Goal: Task Accomplishment & Management: Manage account settings

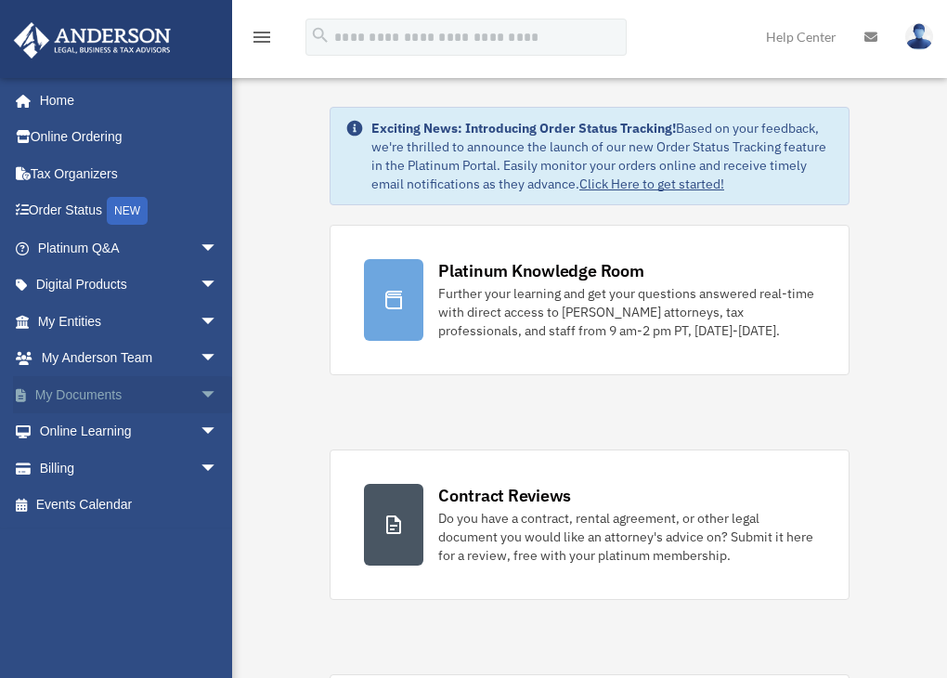
click at [119, 388] on link "My Documents arrow_drop_down" at bounding box center [129, 394] width 233 height 37
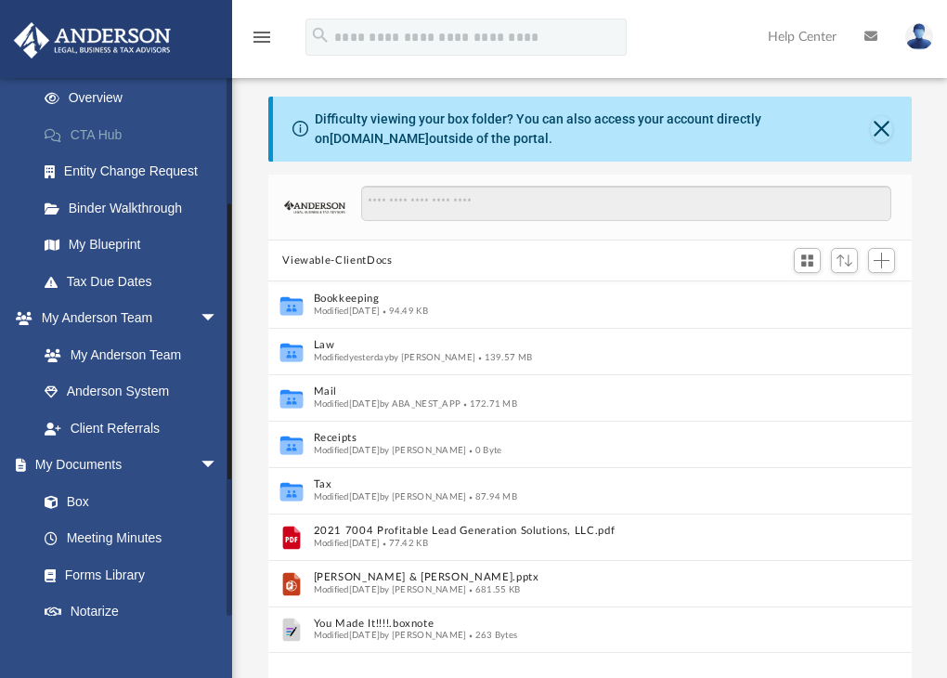
scroll to position [275, 0]
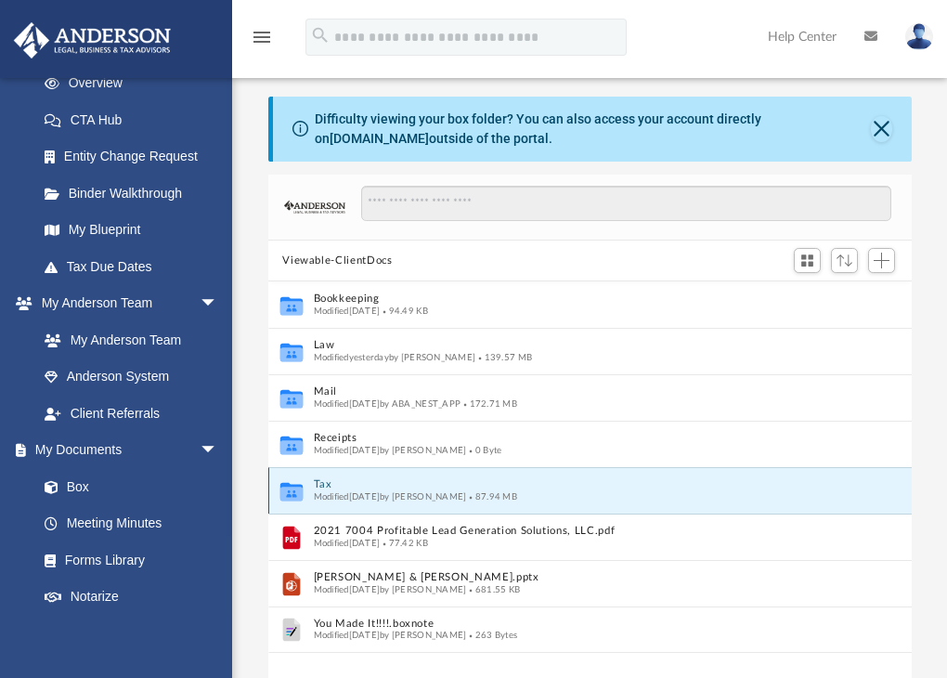
click at [330, 480] on button "Tax" at bounding box center [577, 485] width 529 height 12
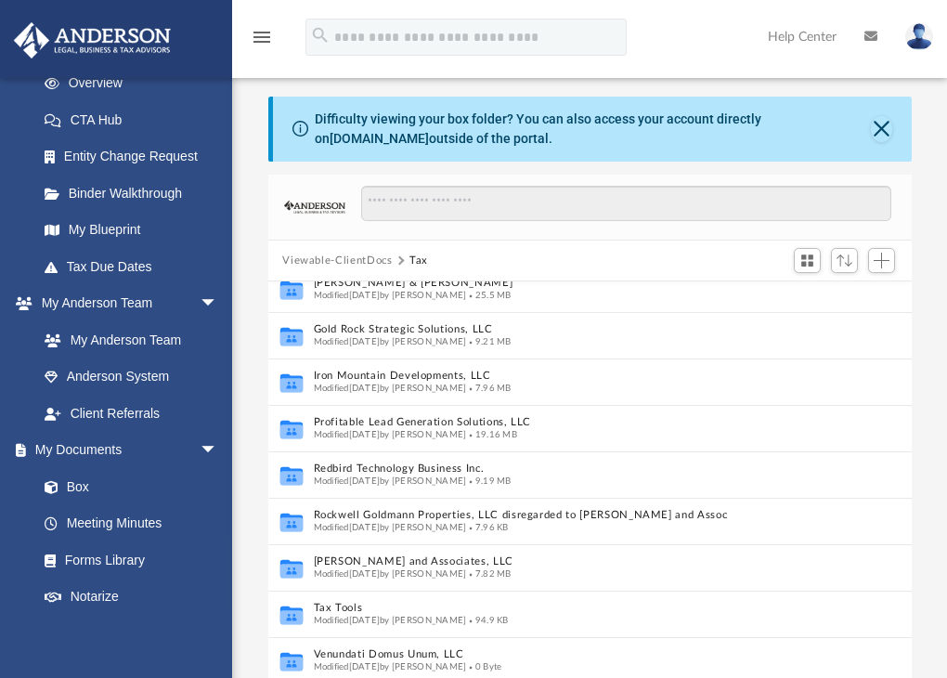
scroll to position [175, 0]
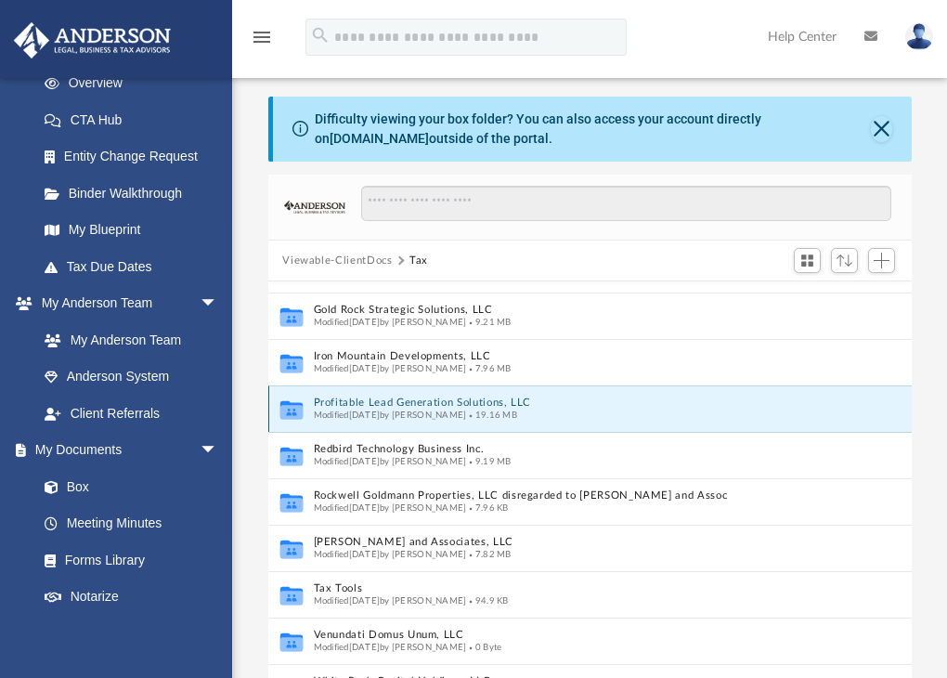
click at [371, 399] on button "Profitable Lead Generation Solutions, LLC" at bounding box center [570, 404] width 515 height 12
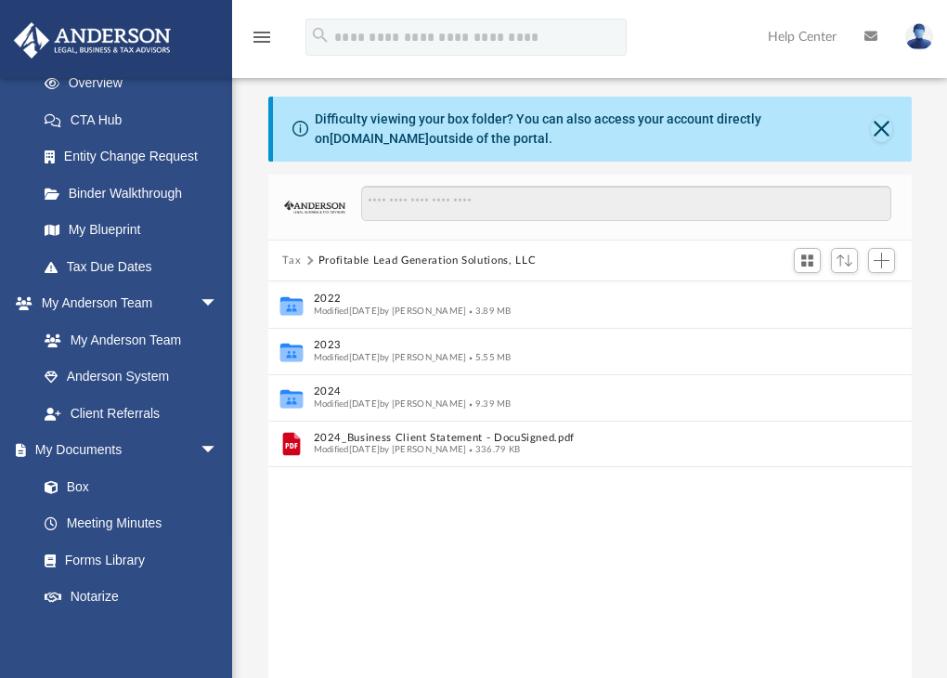
scroll to position [0, 0]
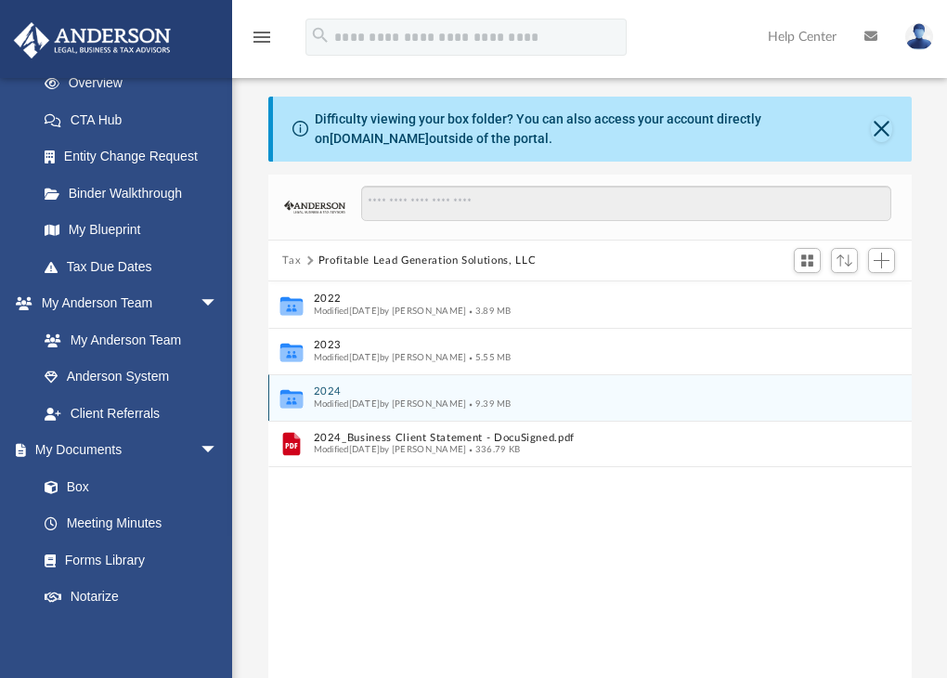
click at [320, 386] on button "2024" at bounding box center [577, 392] width 529 height 12
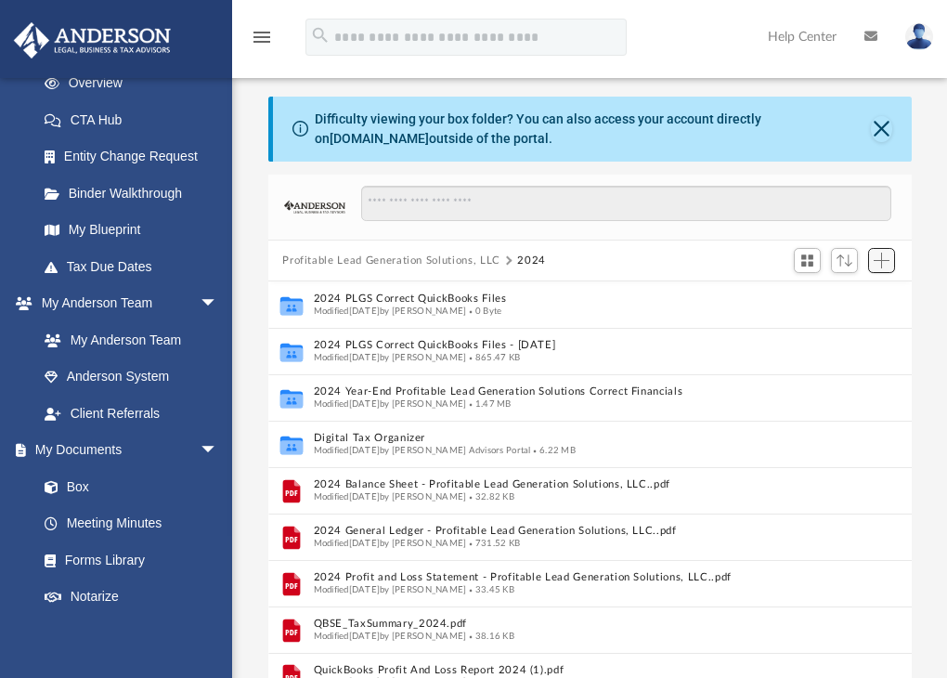
click at [883, 260] on span "Add" at bounding box center [882, 261] width 16 height 16
click at [836, 323] on li "New Folder" at bounding box center [855, 327] width 59 height 20
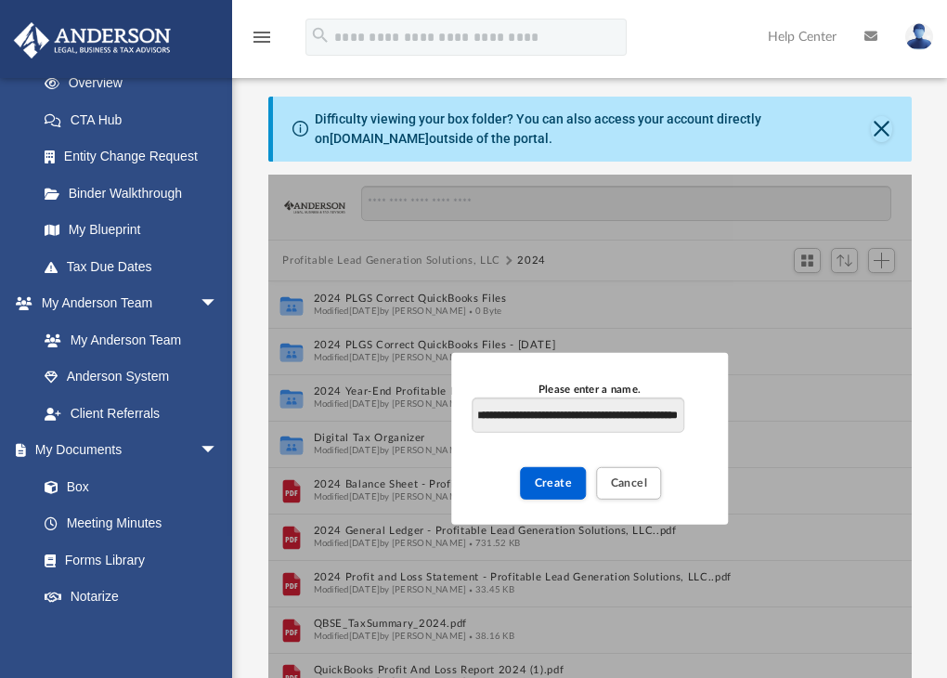
scroll to position [0, 72]
type input "**********"
click at [561, 479] on span "Create" at bounding box center [554, 482] width 38 height 11
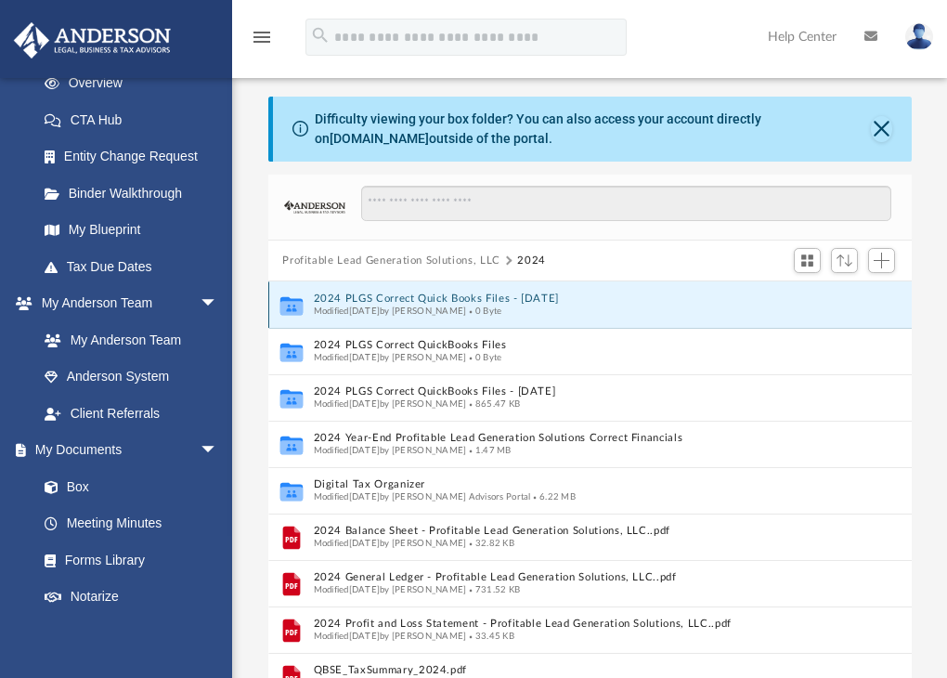
click at [550, 298] on button "2024 PLGS Correct Quick Books Files - [DATE]" at bounding box center [570, 300] width 515 height 12
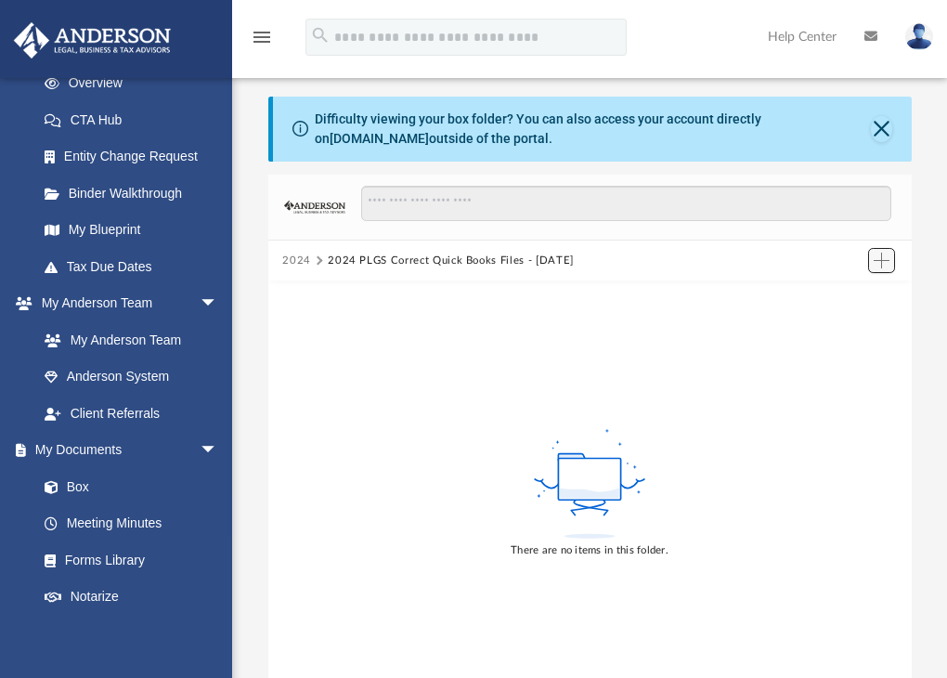
click at [889, 257] on span "Add" at bounding box center [882, 261] width 16 height 16
click at [855, 296] on li "Upload" at bounding box center [855, 298] width 59 height 20
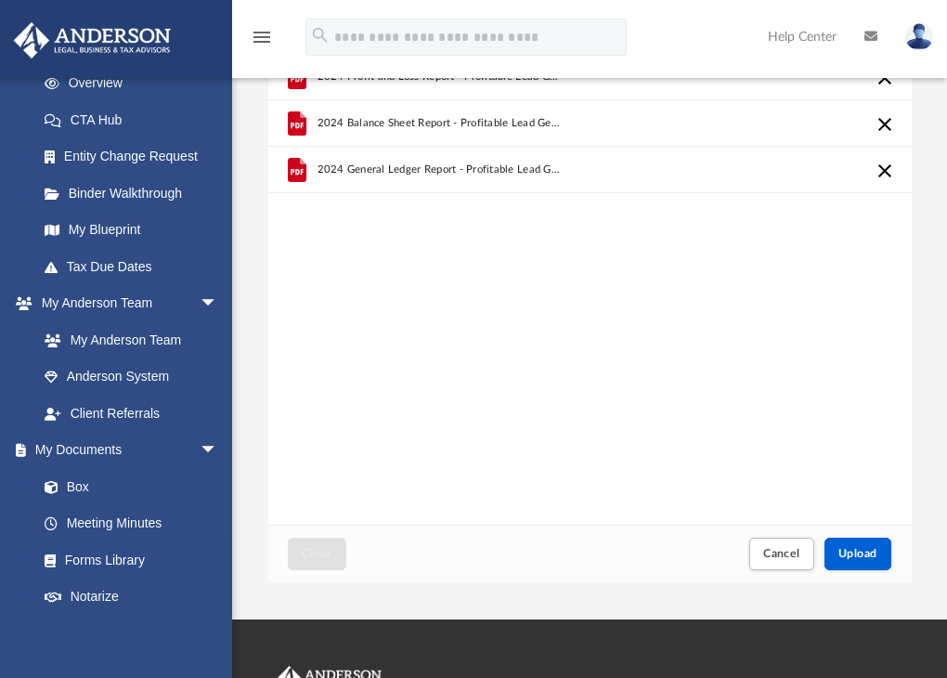
scroll to position [122, 0]
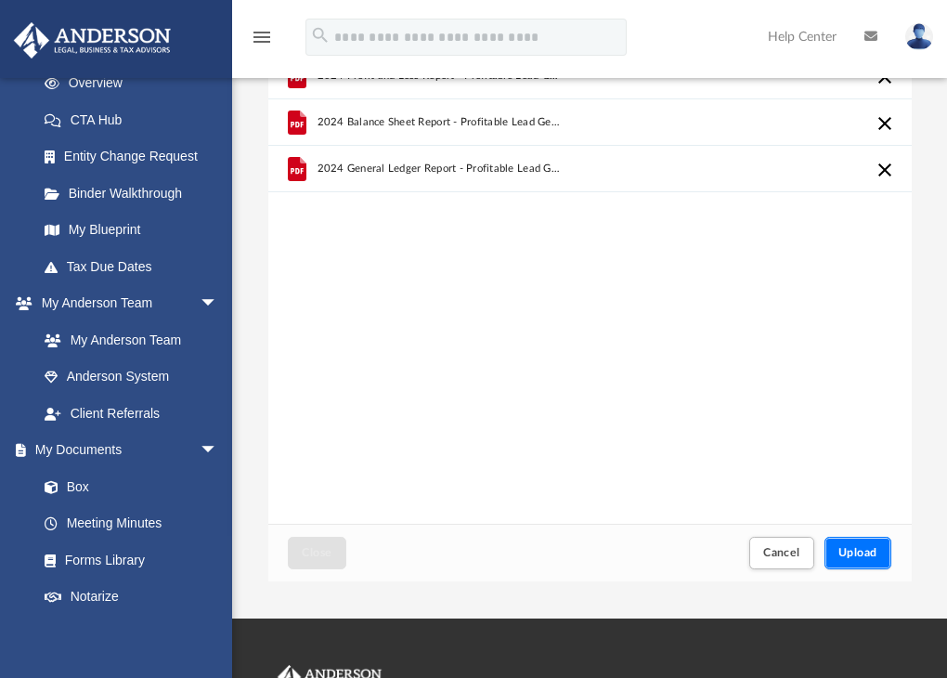
click at [859, 562] on button "Upload" at bounding box center [858, 553] width 67 height 33
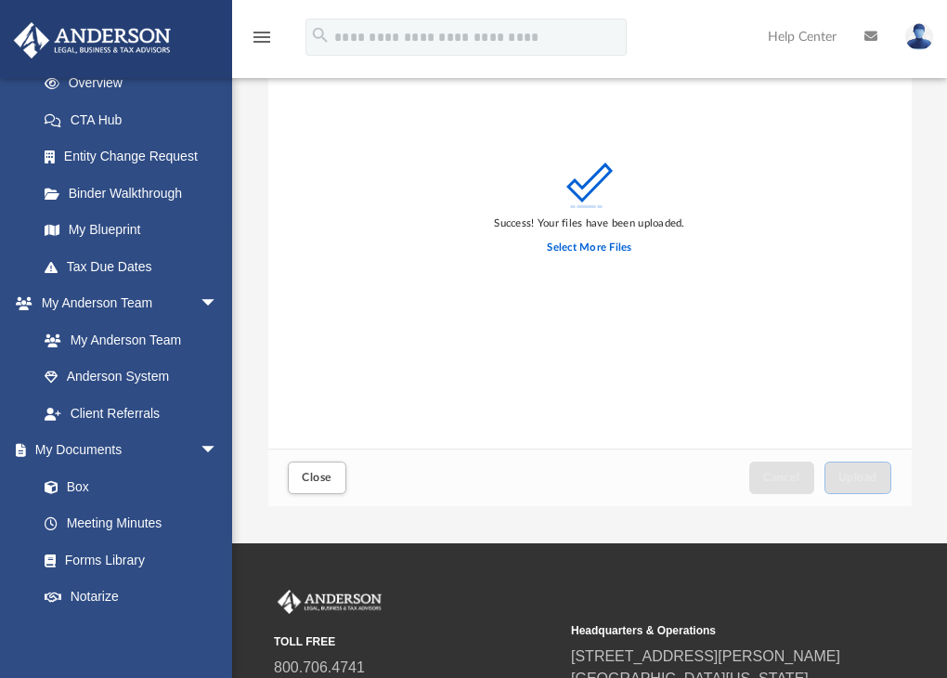
scroll to position [208, 0]
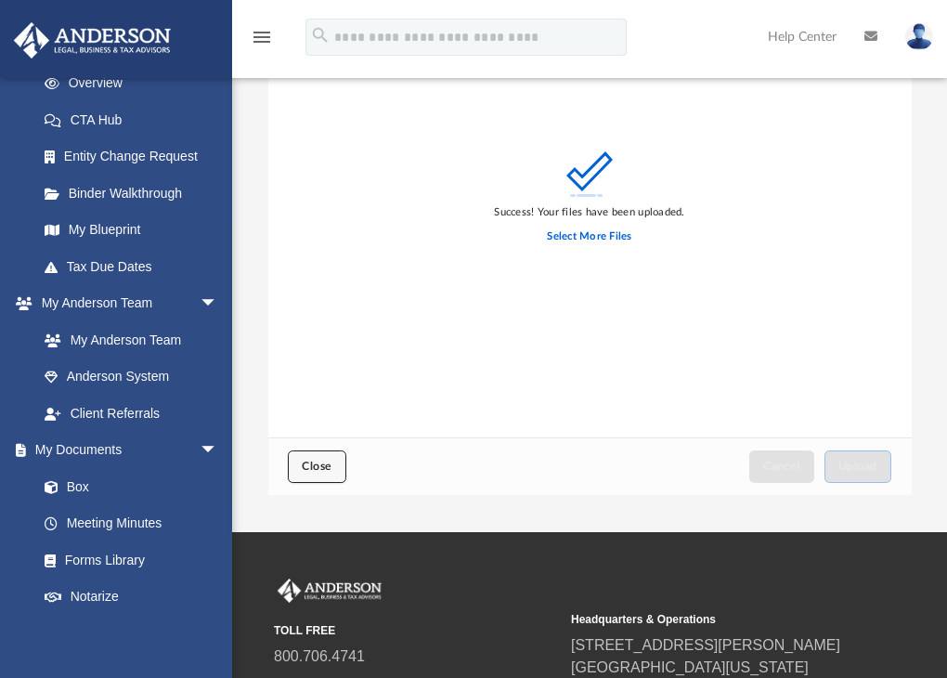
click at [304, 459] on button "Close" at bounding box center [317, 467] width 58 height 33
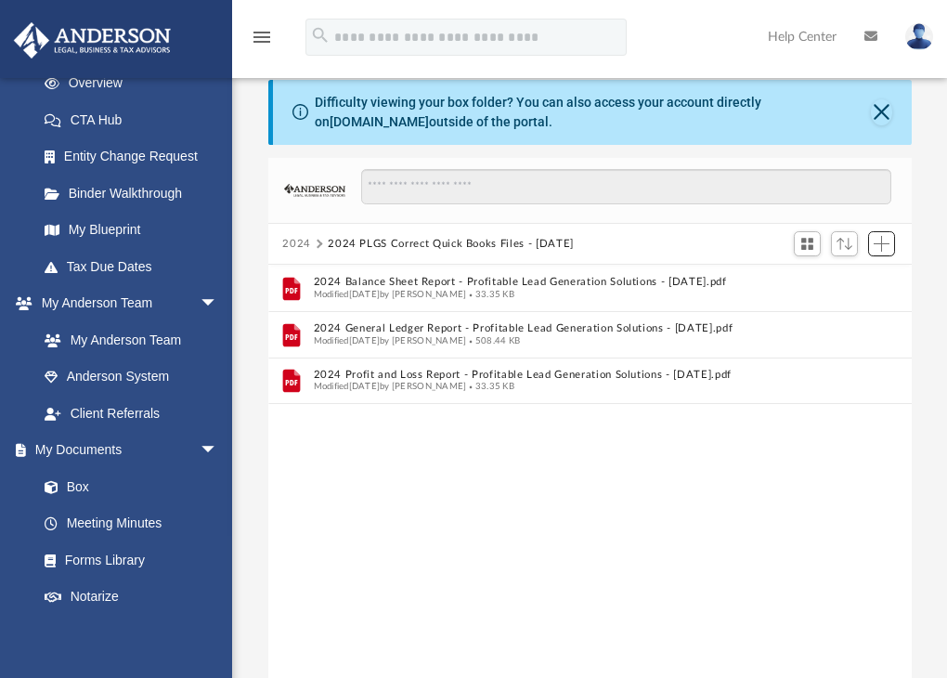
scroll to position [14, 0]
